Goal: Information Seeking & Learning: Learn about a topic

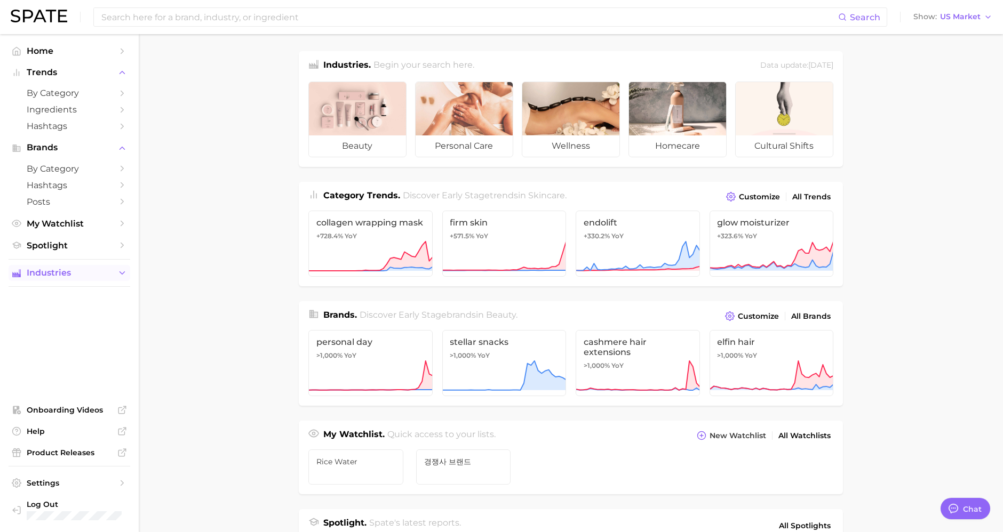
click at [103, 273] on span "Industries" at bounding box center [69, 273] width 85 height 10
click at [55, 113] on span "Ingredients" at bounding box center [69, 110] width 85 height 10
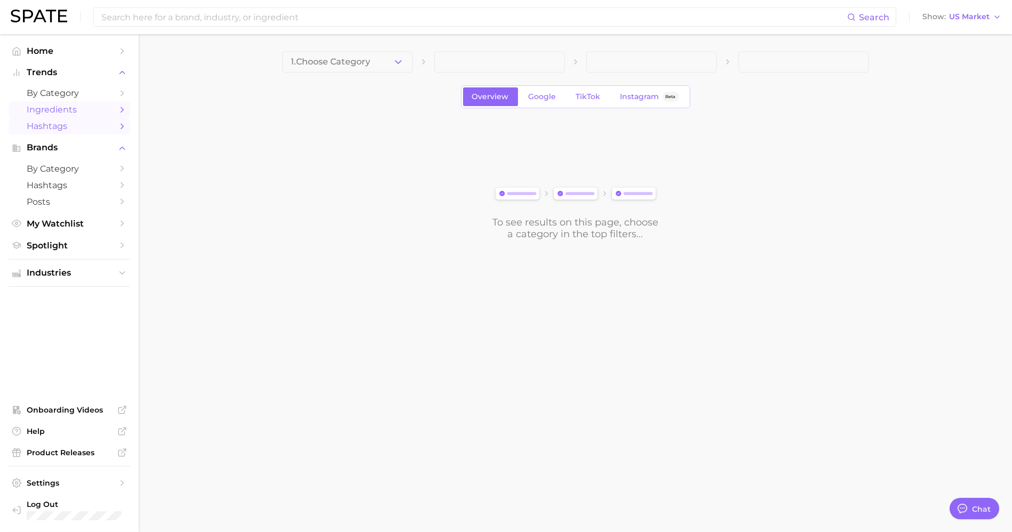
click at [56, 133] on link "Hashtags" at bounding box center [70, 126] width 122 height 17
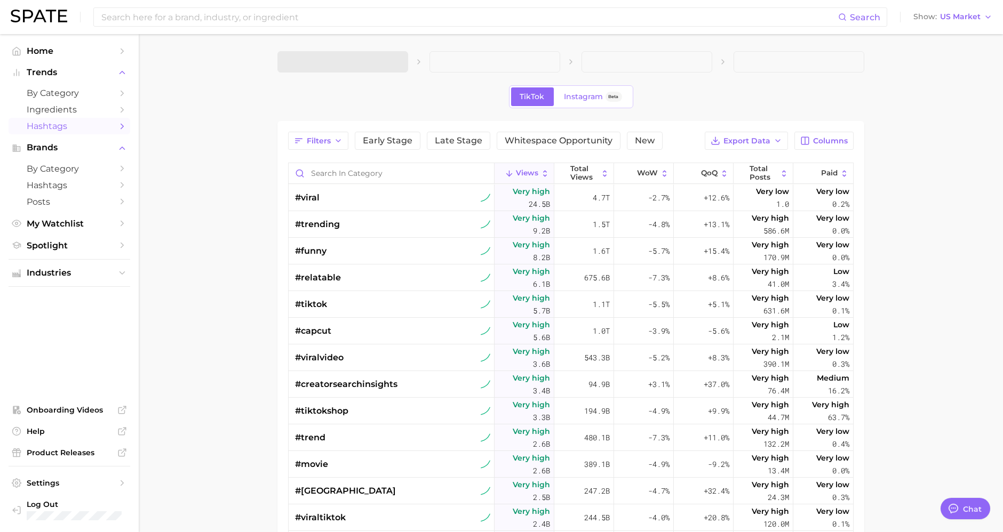
type textarea "x"
click at [367, 178] on input "Search in category" at bounding box center [391, 173] width 205 height 20
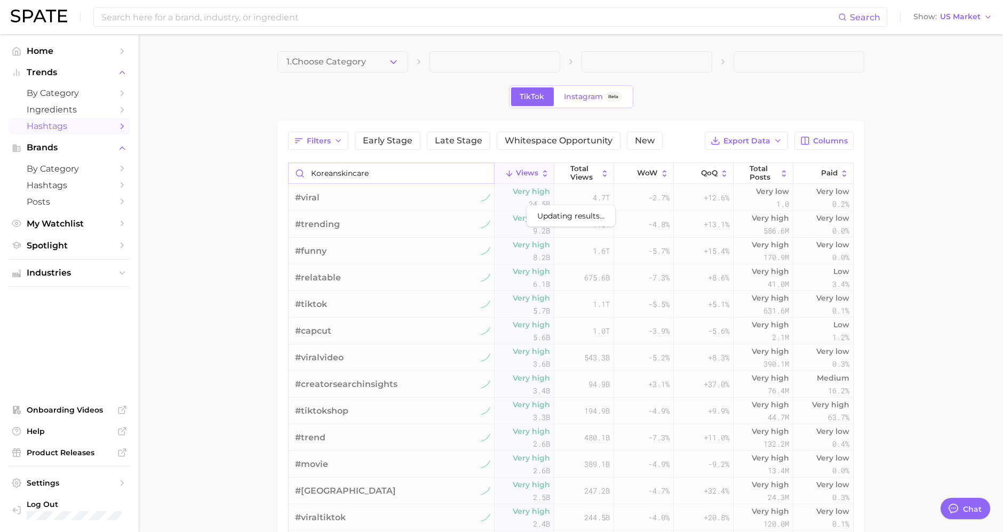
type input "koreanskincare"
